Goal: Transaction & Acquisition: Purchase product/service

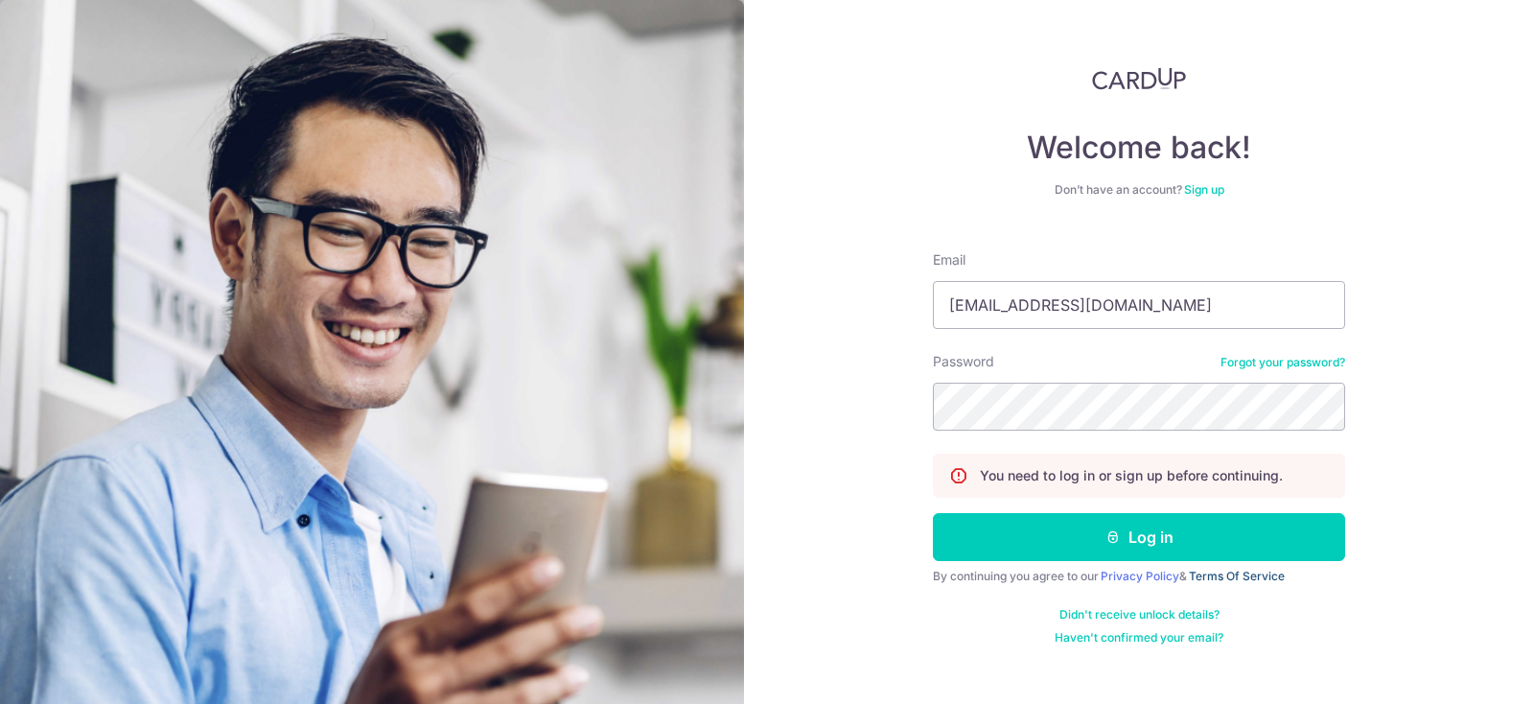
click at [1216, 574] on link "Terms Of Service" at bounding box center [1237, 576] width 96 height 14
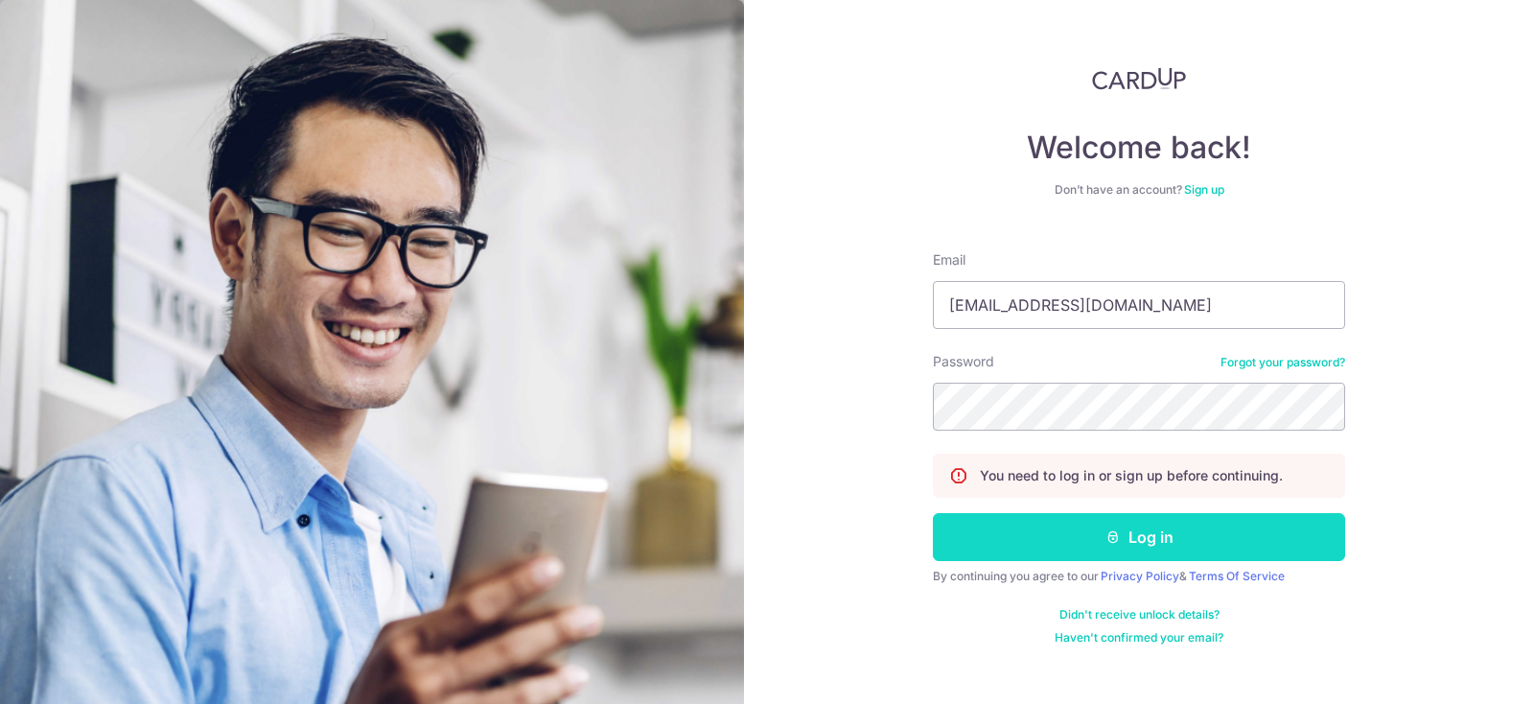
drag, startPoint x: 1147, startPoint y: 534, endPoint x: 1230, endPoint y: 546, distance: 84.3
click at [1148, 535] on button "Log in" at bounding box center [1139, 537] width 412 height 48
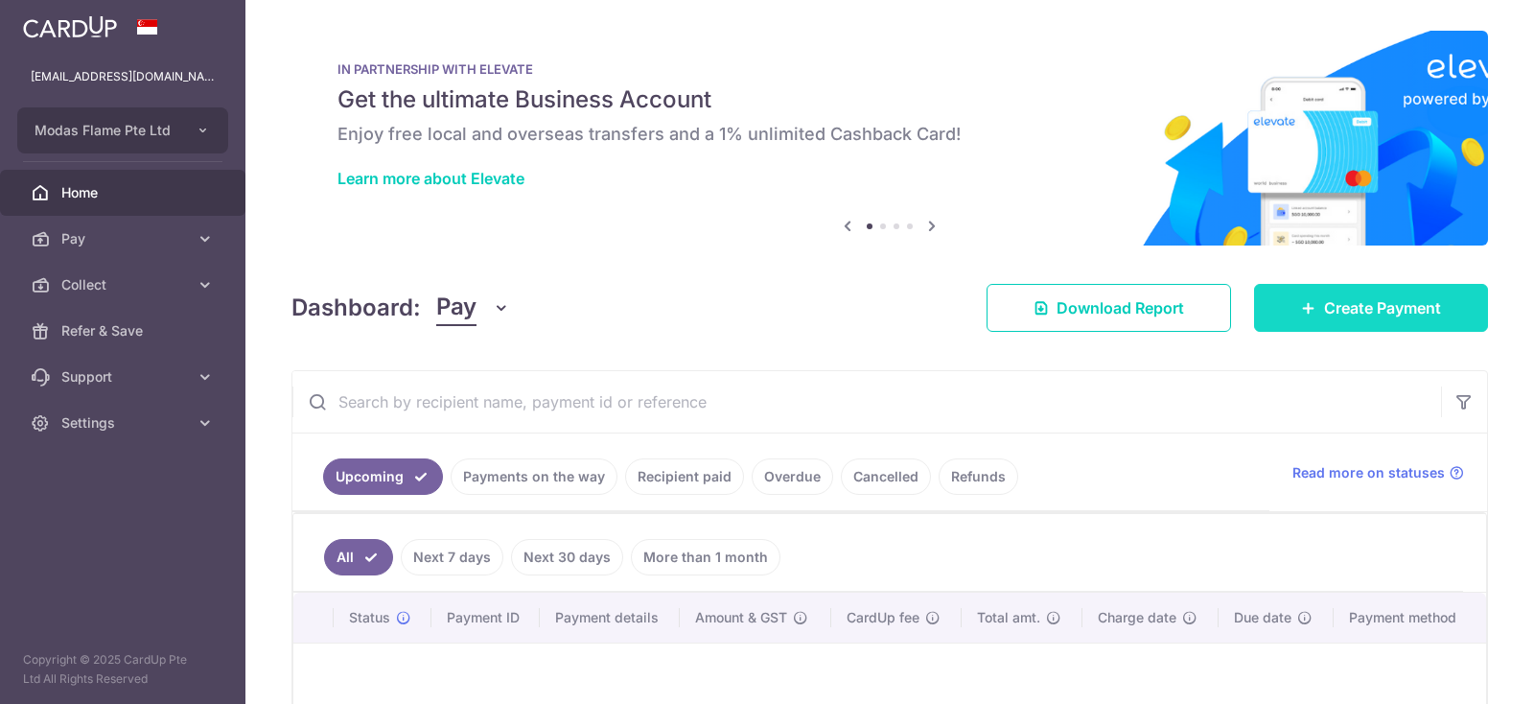
click at [1470, 314] on link "Create Payment" at bounding box center [1371, 308] width 234 height 48
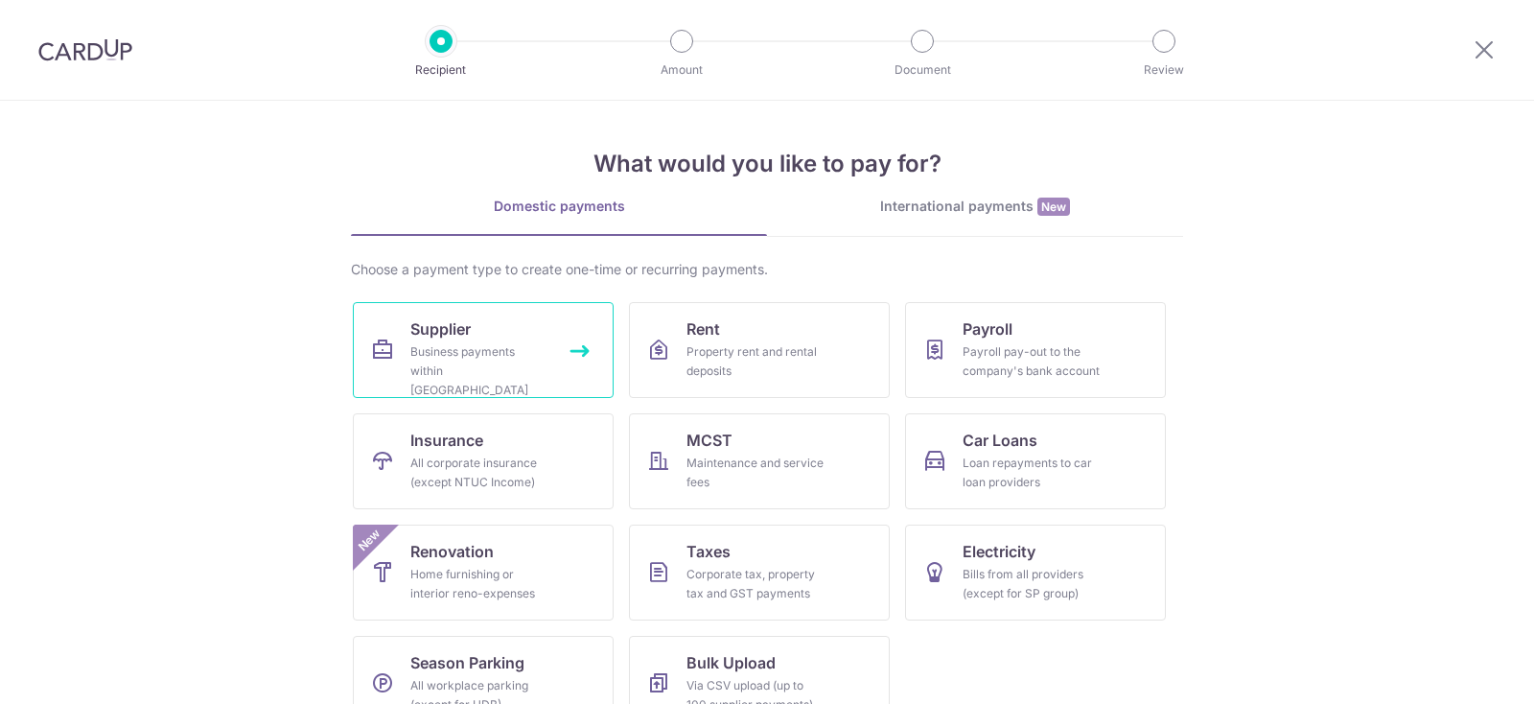
click at [545, 359] on div "Business payments within [GEOGRAPHIC_DATA]" at bounding box center [479, 371] width 138 height 58
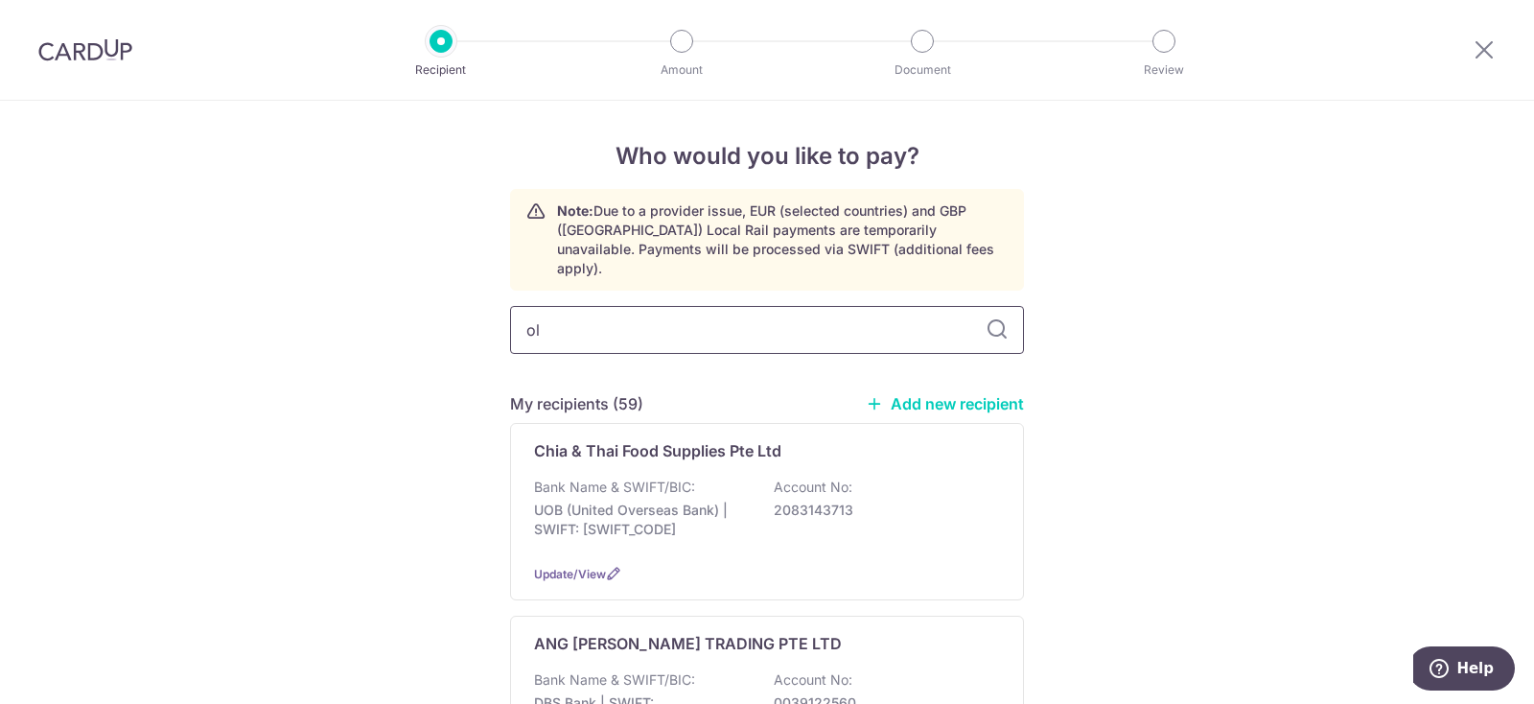
type input "ol"
type input "o"
type input "cool"
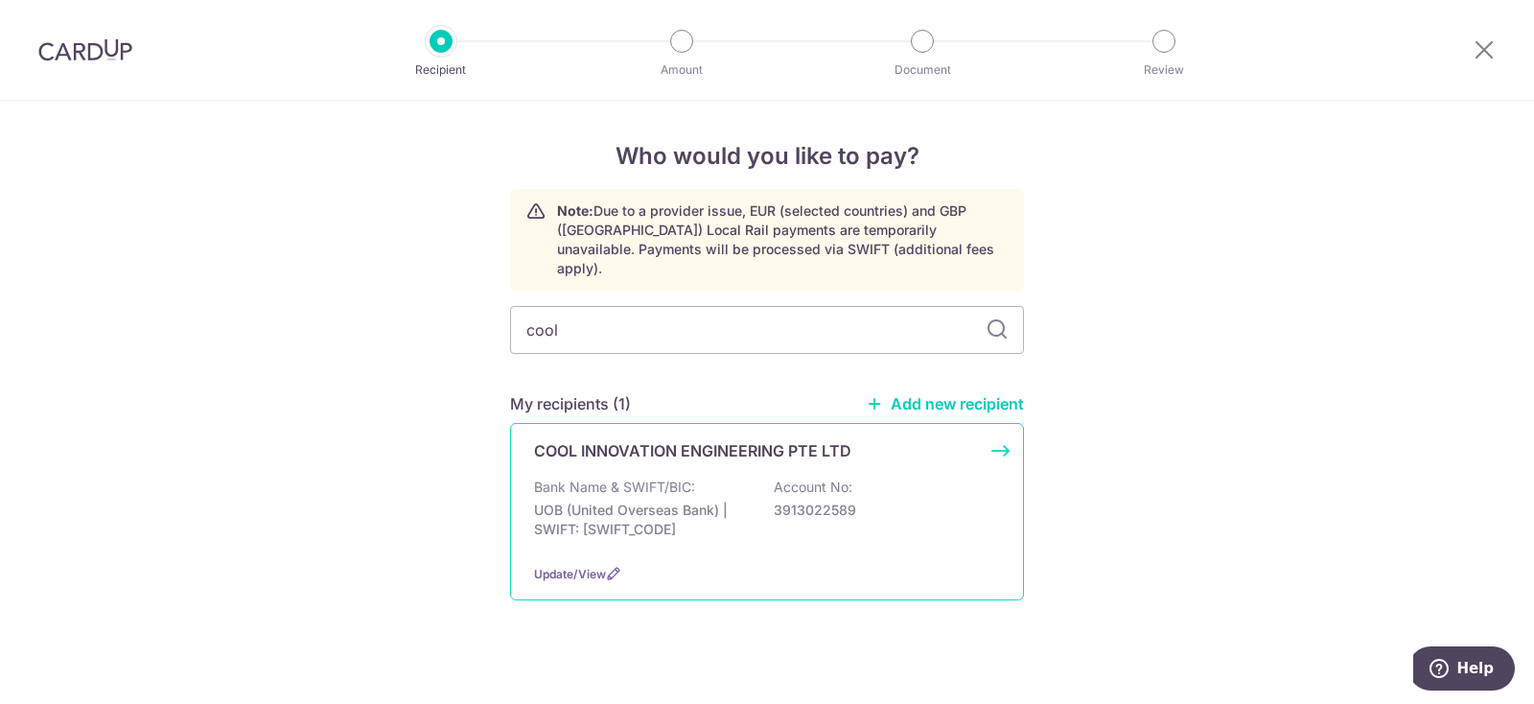
click at [728, 500] on p "UOB (United Overseas Bank) | SWIFT: UOVBSGSGXXX" at bounding box center [641, 519] width 215 height 38
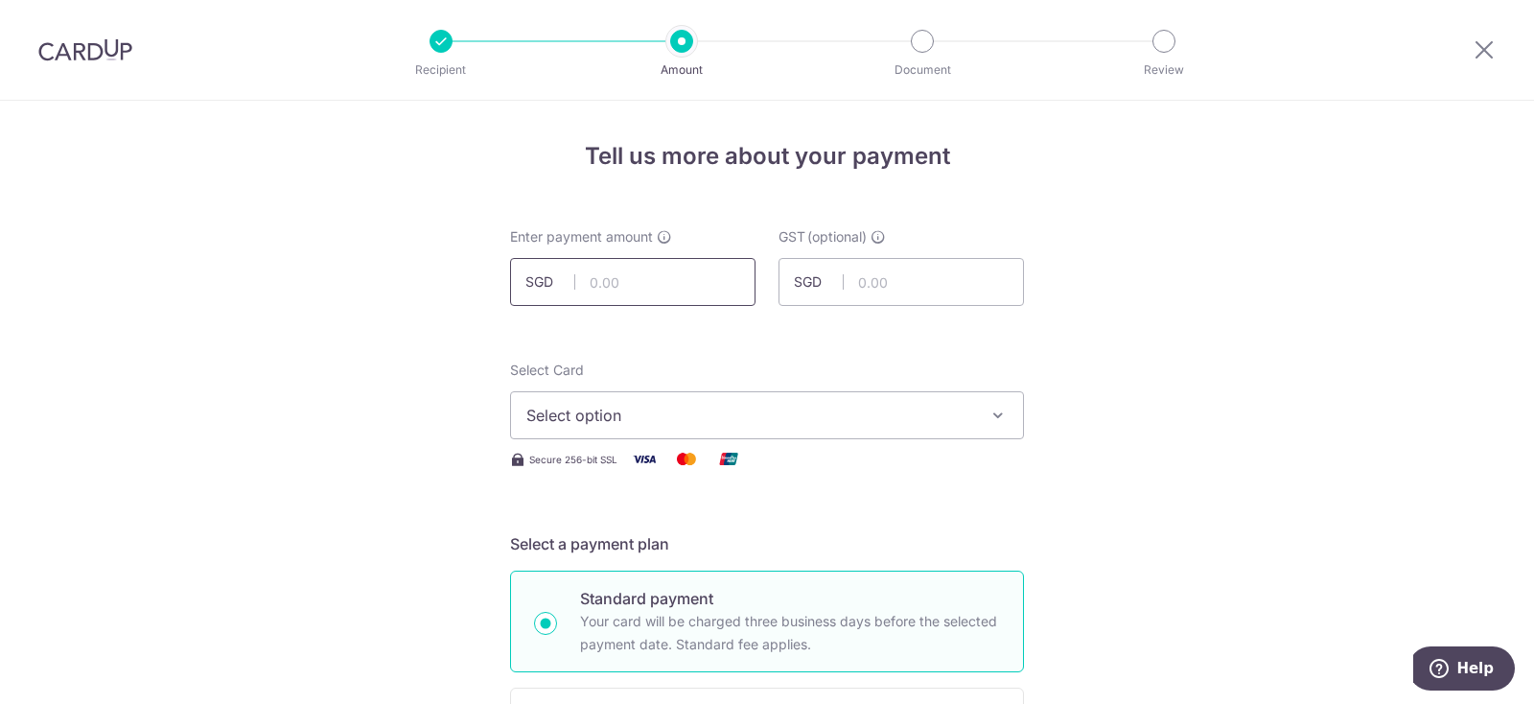
click at [684, 286] on input "text" at bounding box center [632, 282] width 245 height 48
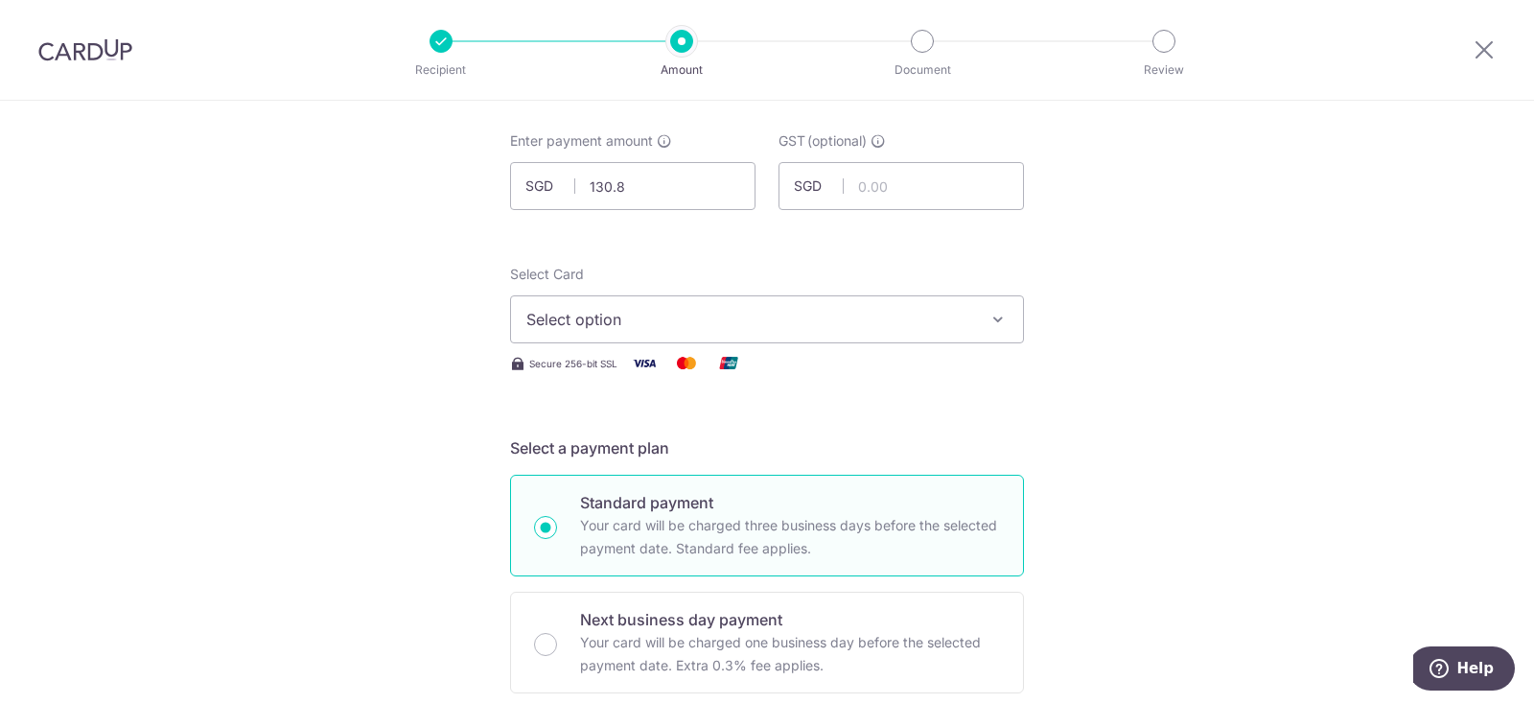
type input "130.80"
click at [997, 327] on icon "button" at bounding box center [997, 319] width 19 height 19
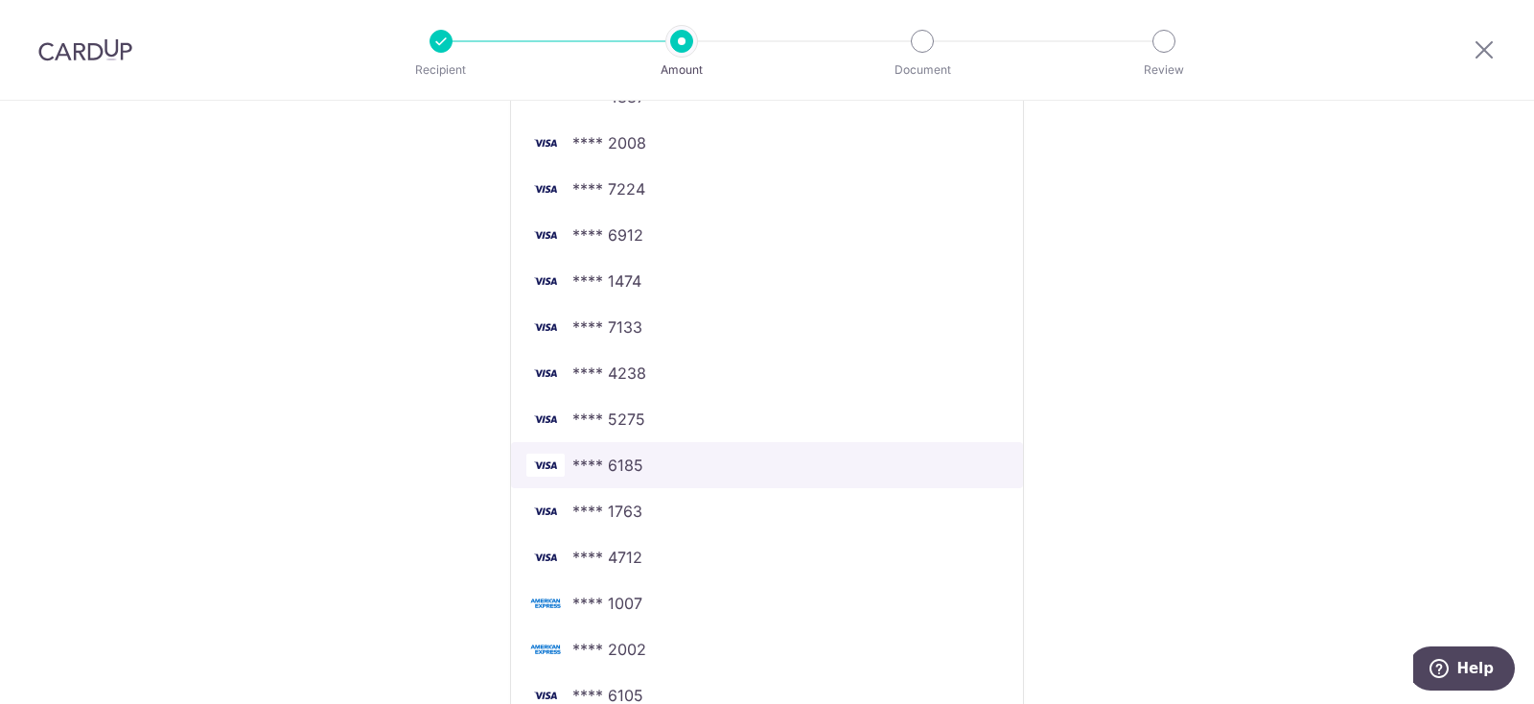
scroll to position [1305, 0]
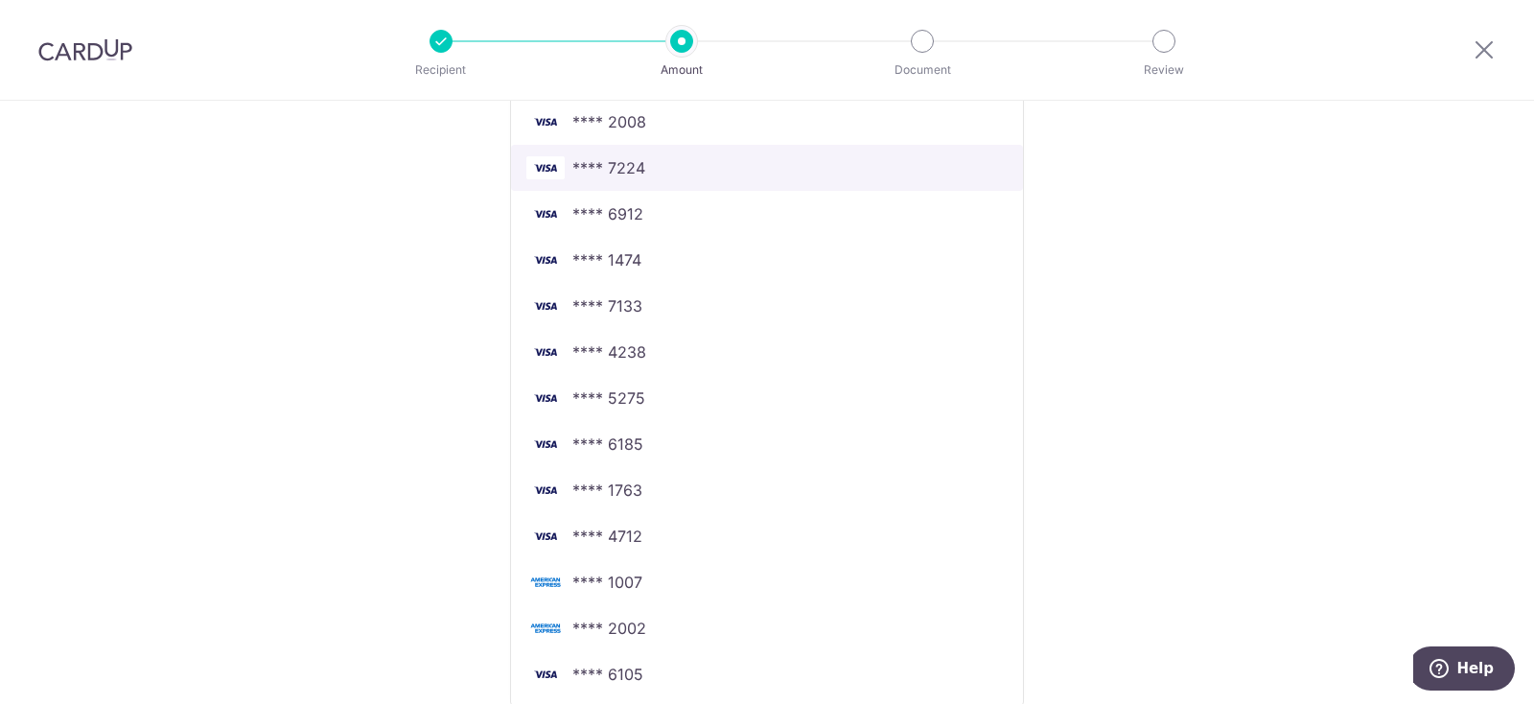
click at [717, 161] on span "**** 7224" at bounding box center [766, 167] width 481 height 23
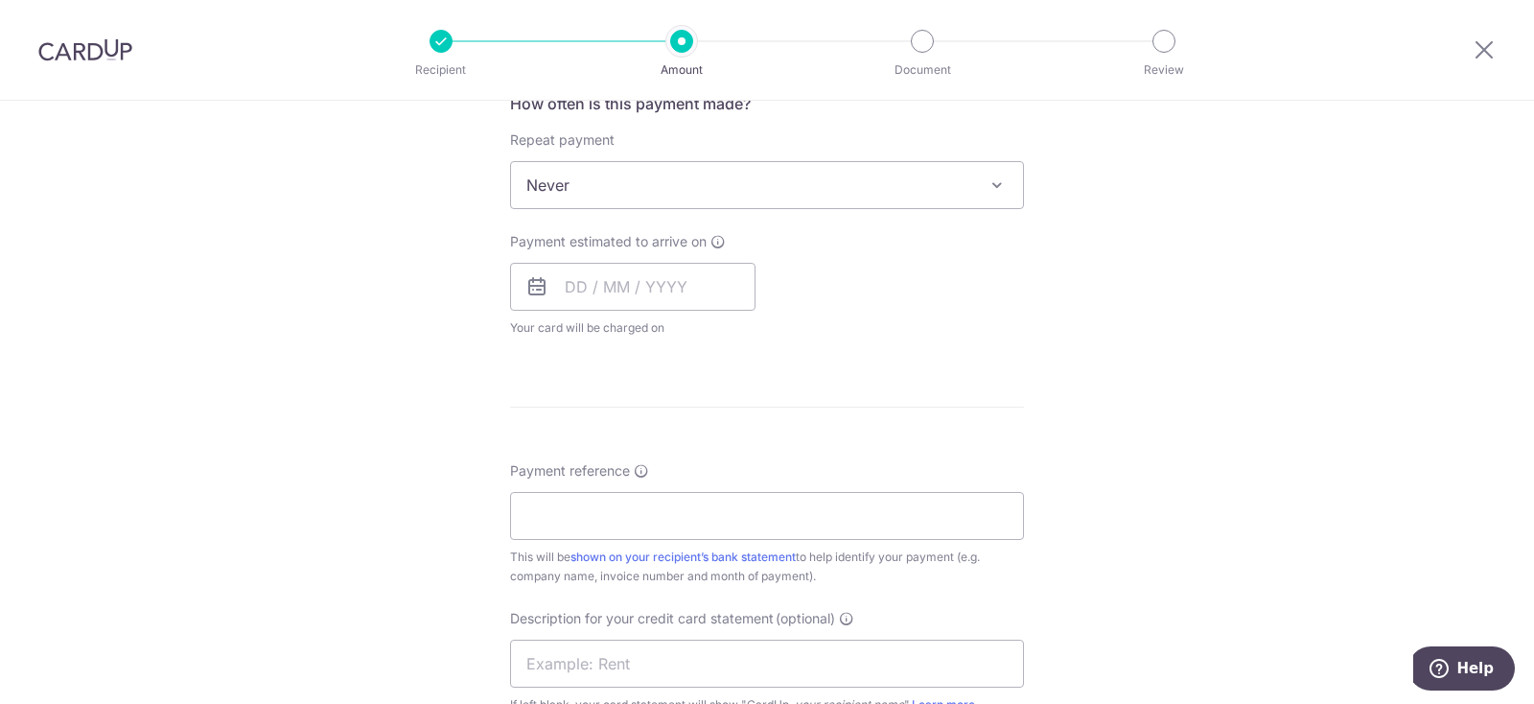
scroll to position [863, 0]
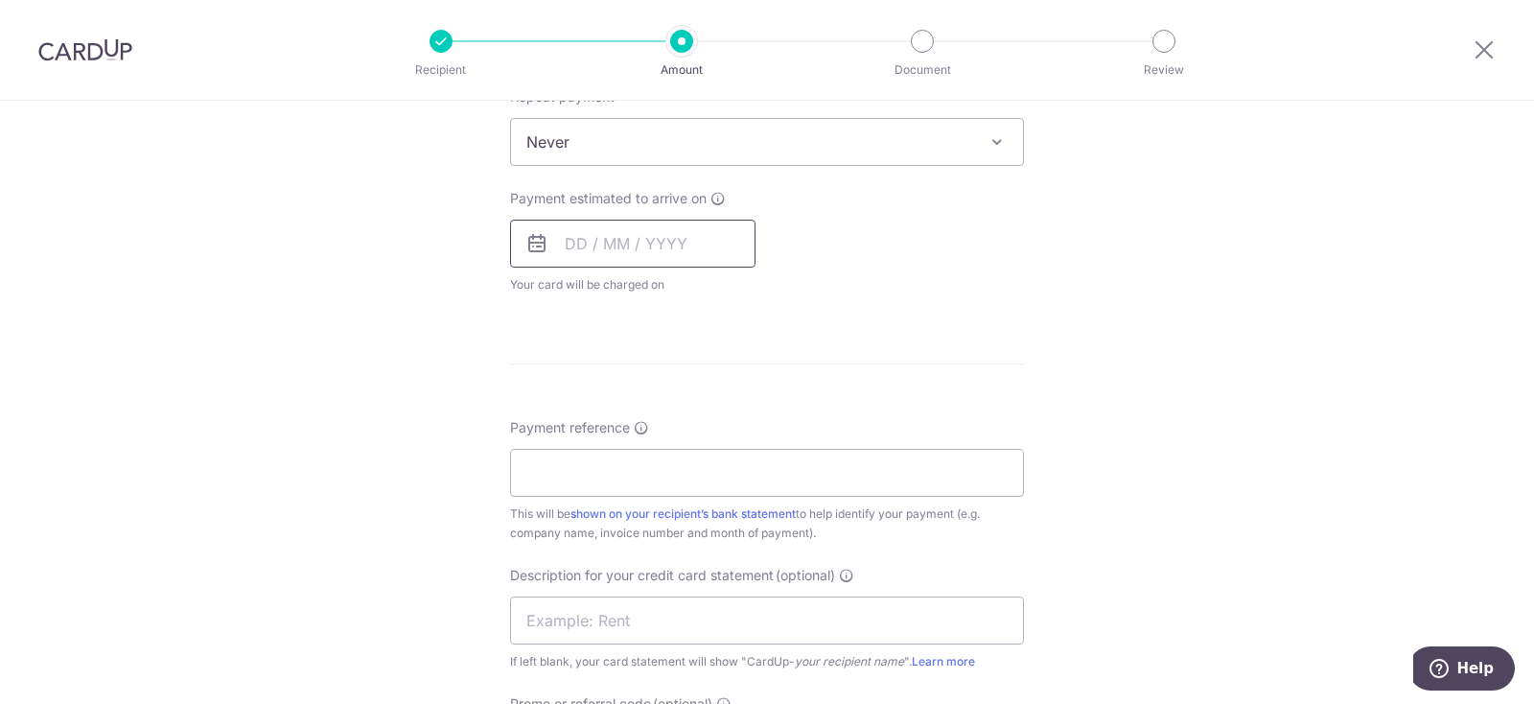
click at [664, 244] on input "text" at bounding box center [632, 244] width 245 height 48
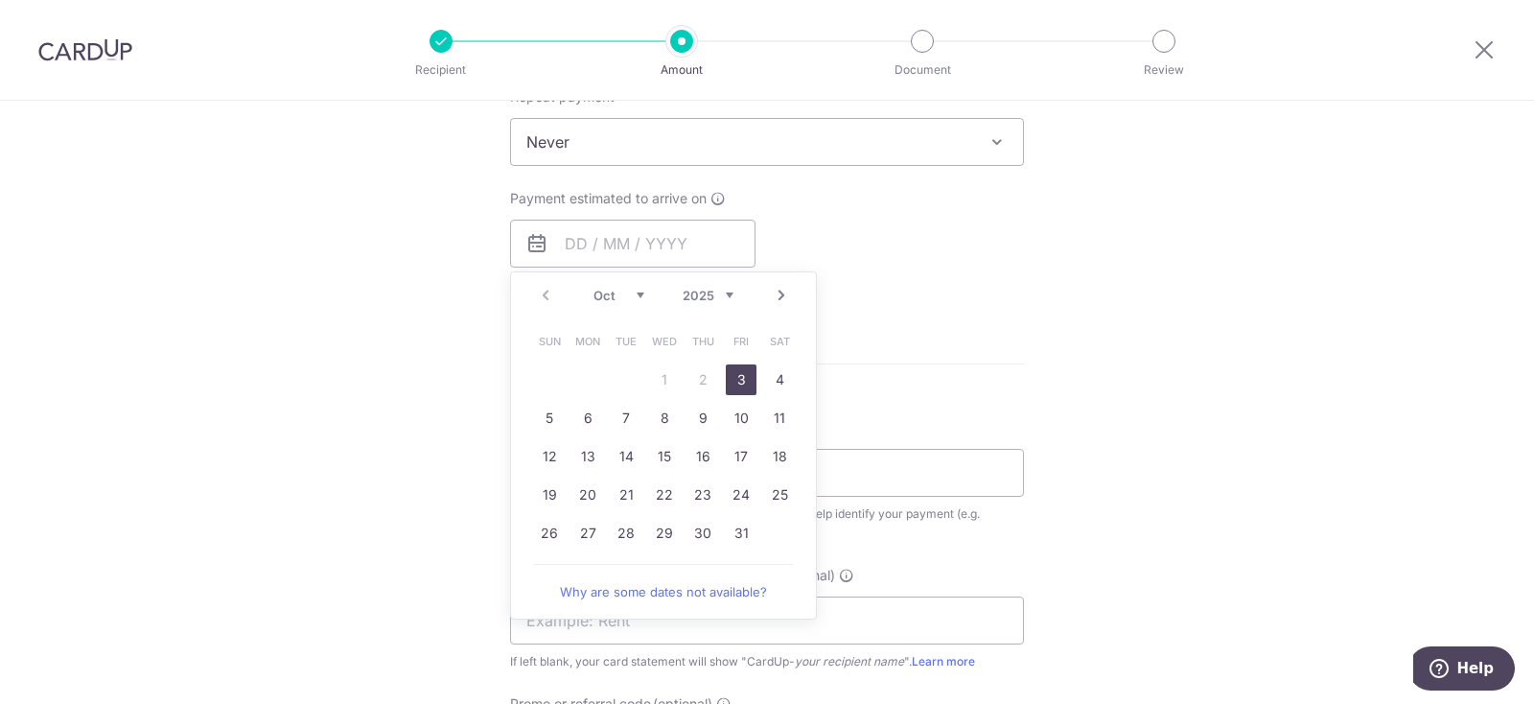
click at [738, 377] on link "3" at bounding box center [741, 379] width 31 height 31
type input "03/10/2025"
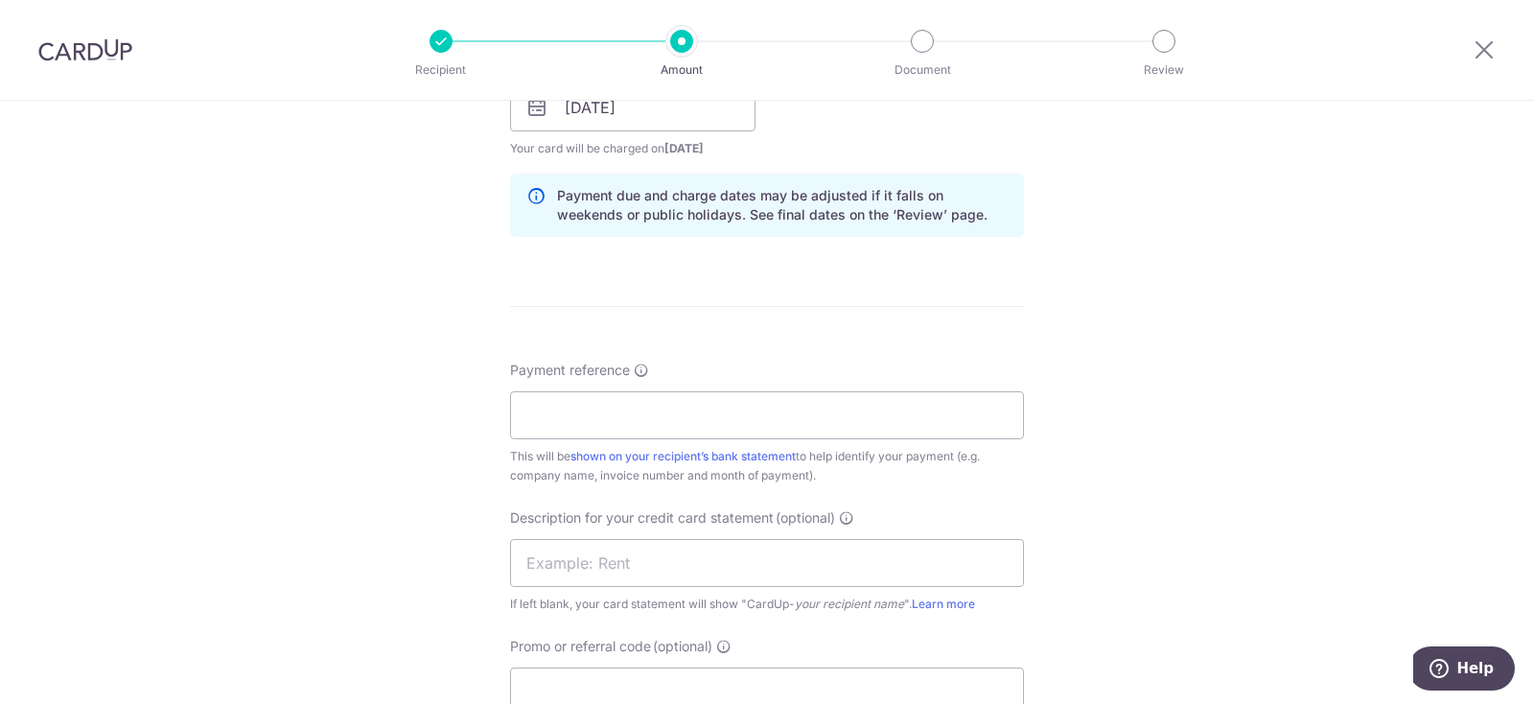
scroll to position [1055, 0]
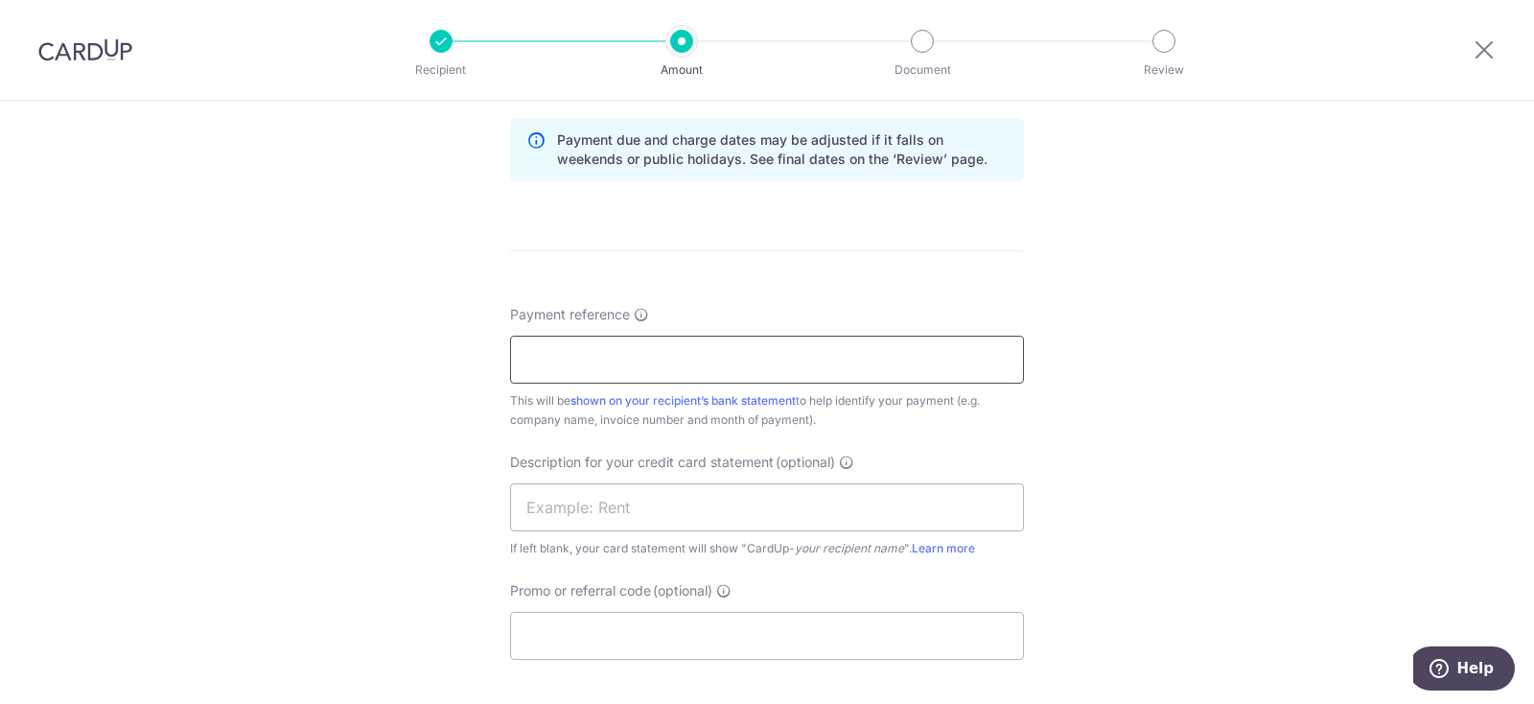
click at [662, 359] on input "Payment reference" at bounding box center [767, 360] width 514 height 48
click at [673, 353] on input "Payment reference" at bounding box center [767, 360] width 514 height 48
type input "26303"
click at [678, 525] on input "text" at bounding box center [767, 507] width 514 height 48
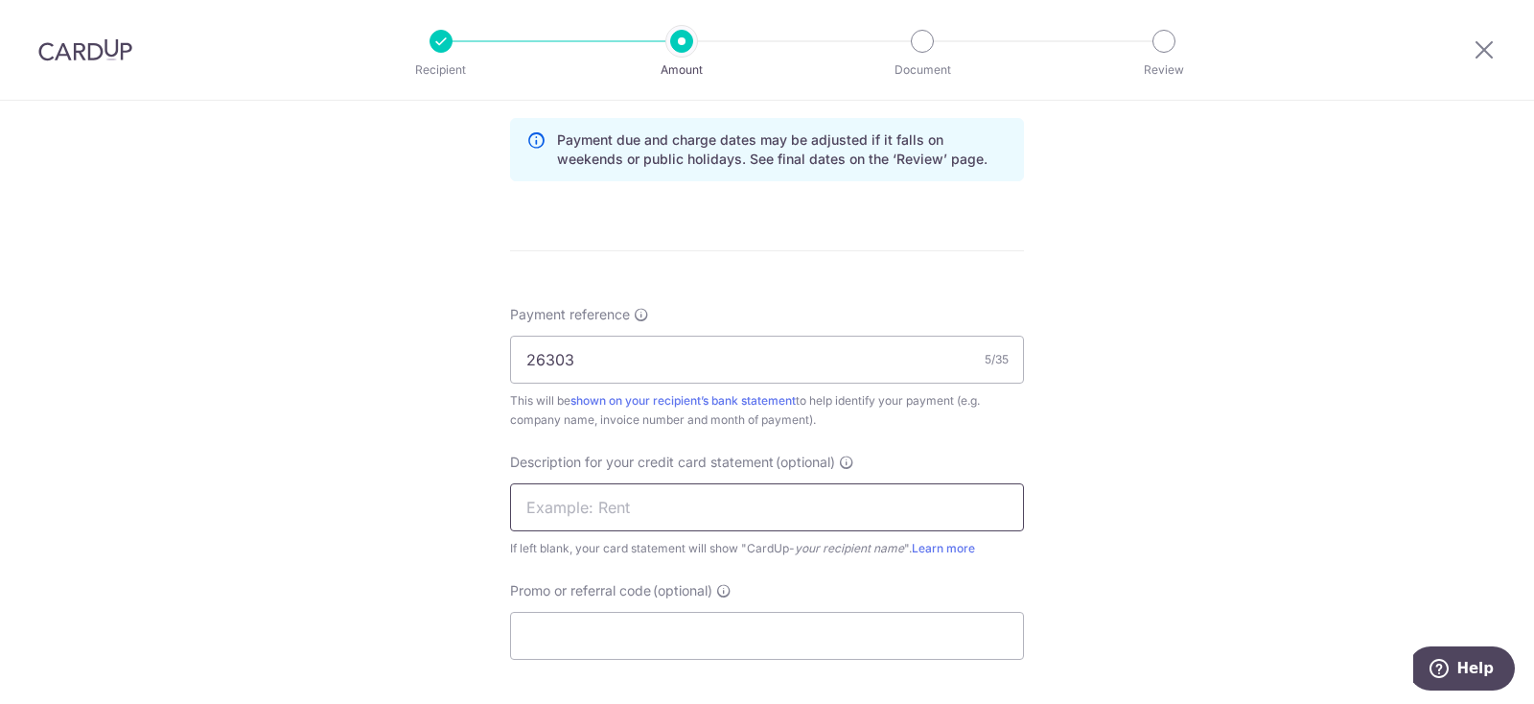
click at [701, 519] on input "text" at bounding box center [767, 507] width 514 height 48
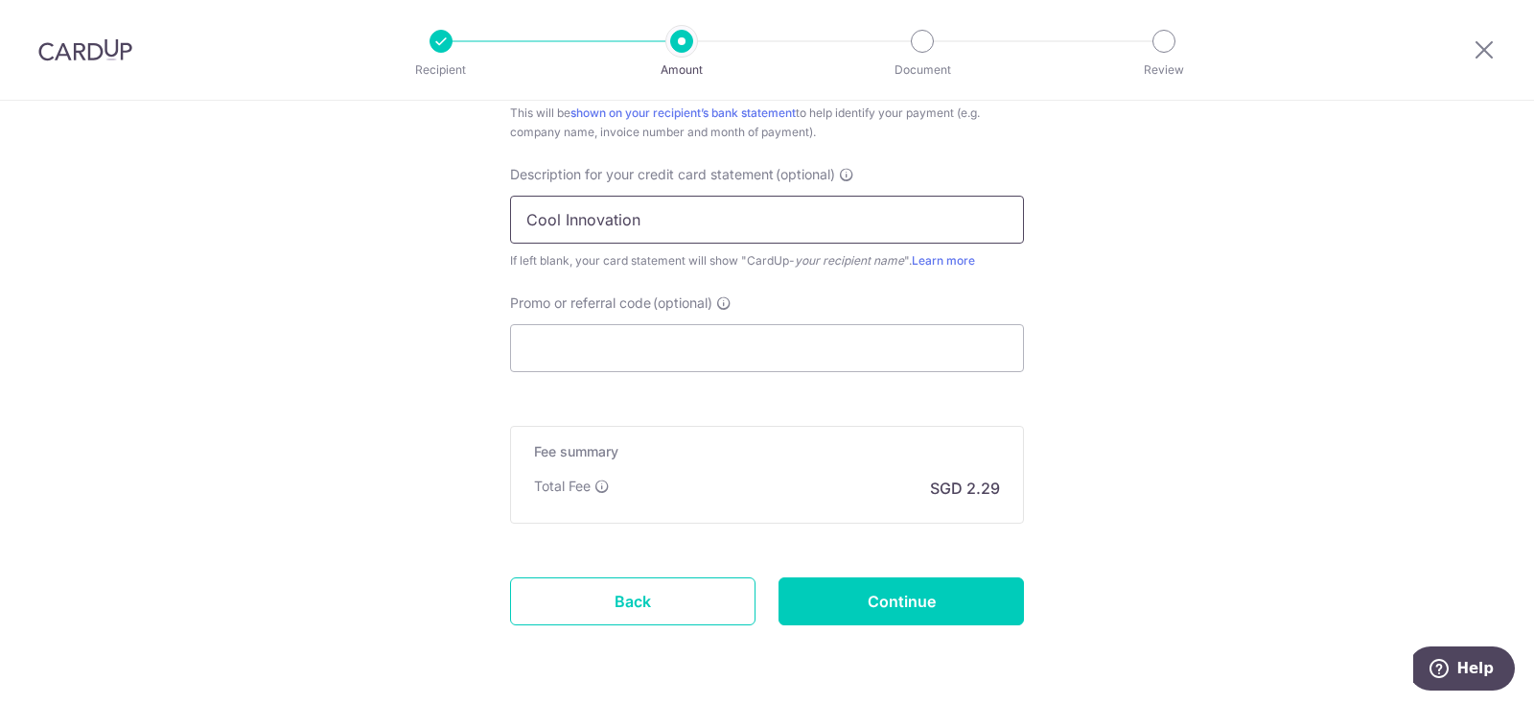
type input "Cool Innovation"
click at [887, 578] on input "Continue" at bounding box center [900, 601] width 245 height 48
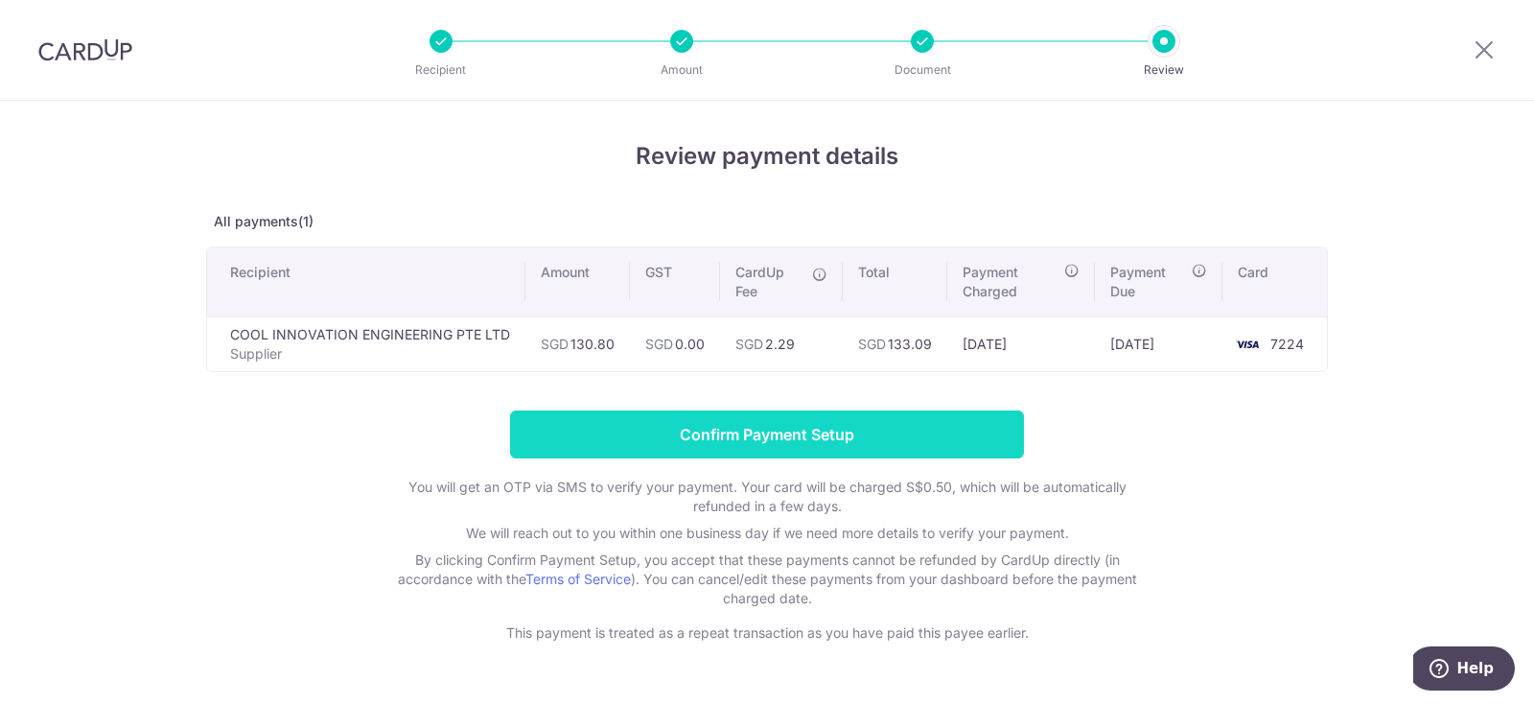
click at [914, 429] on input "Confirm Payment Setup" at bounding box center [767, 434] width 514 height 48
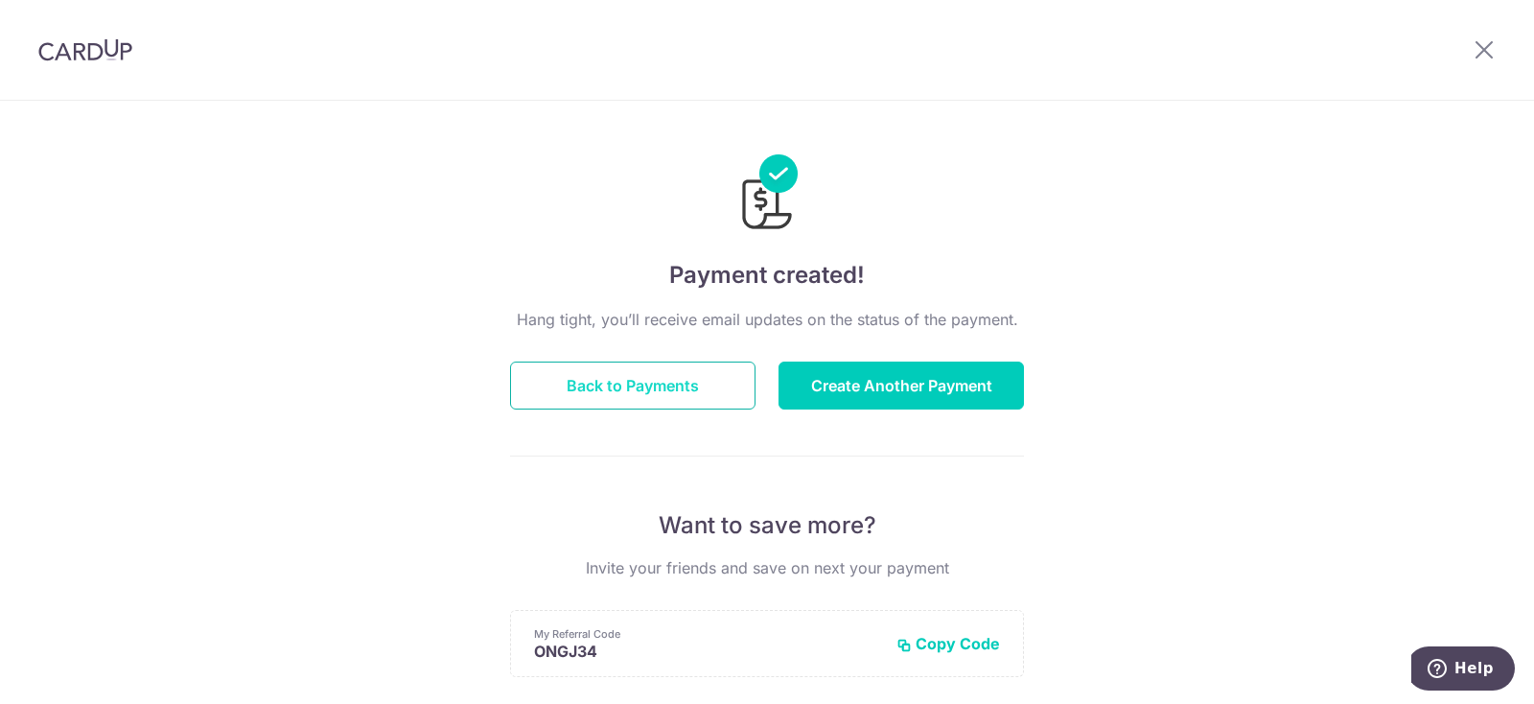
click at [687, 372] on button "Back to Payments" at bounding box center [632, 385] width 245 height 48
